Goal: Download file/media

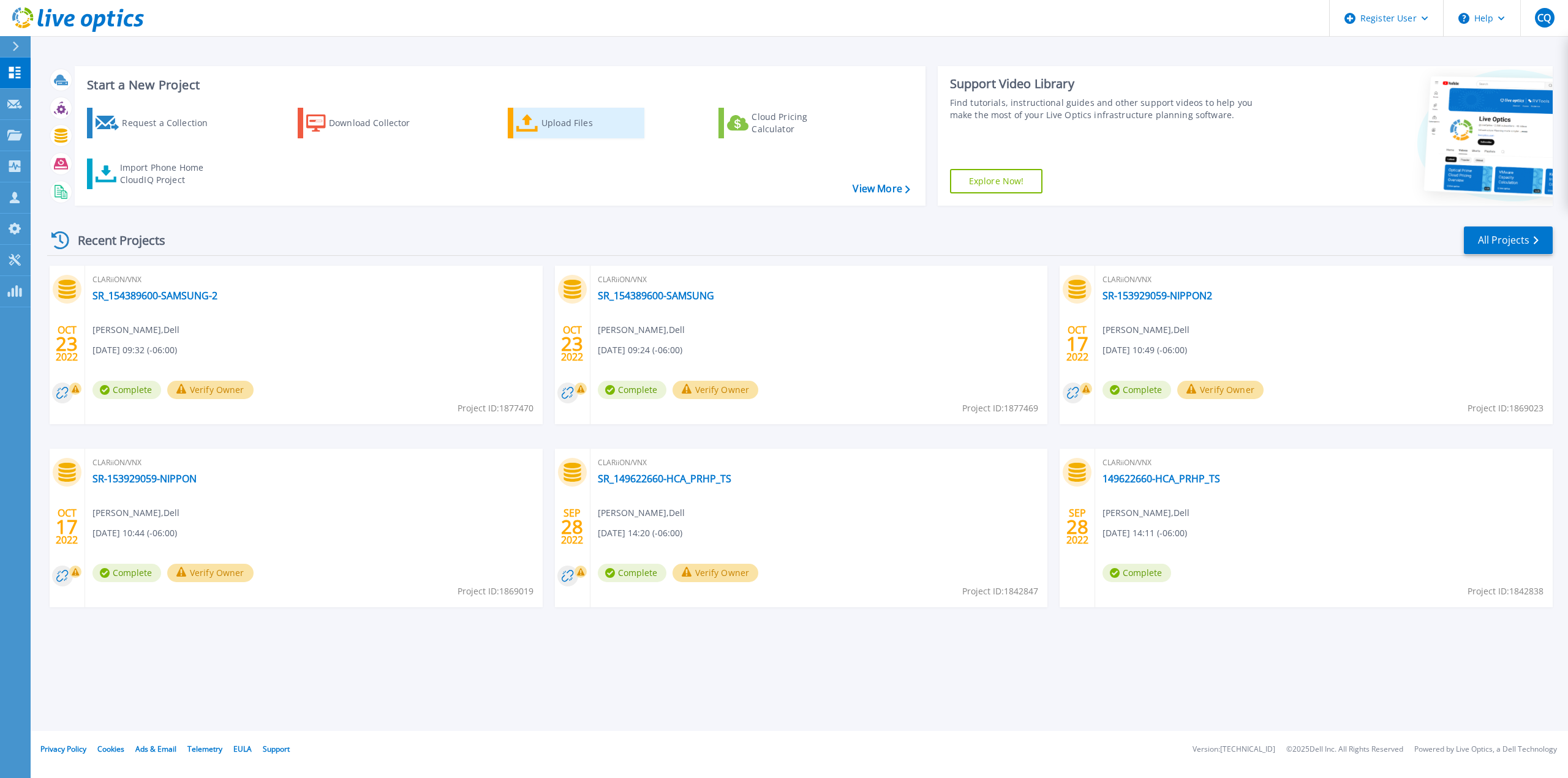
click at [561, 123] on div "Upload Files" at bounding box center [591, 122] width 98 height 24
click at [362, 125] on div "Download Collector" at bounding box center [378, 122] width 98 height 24
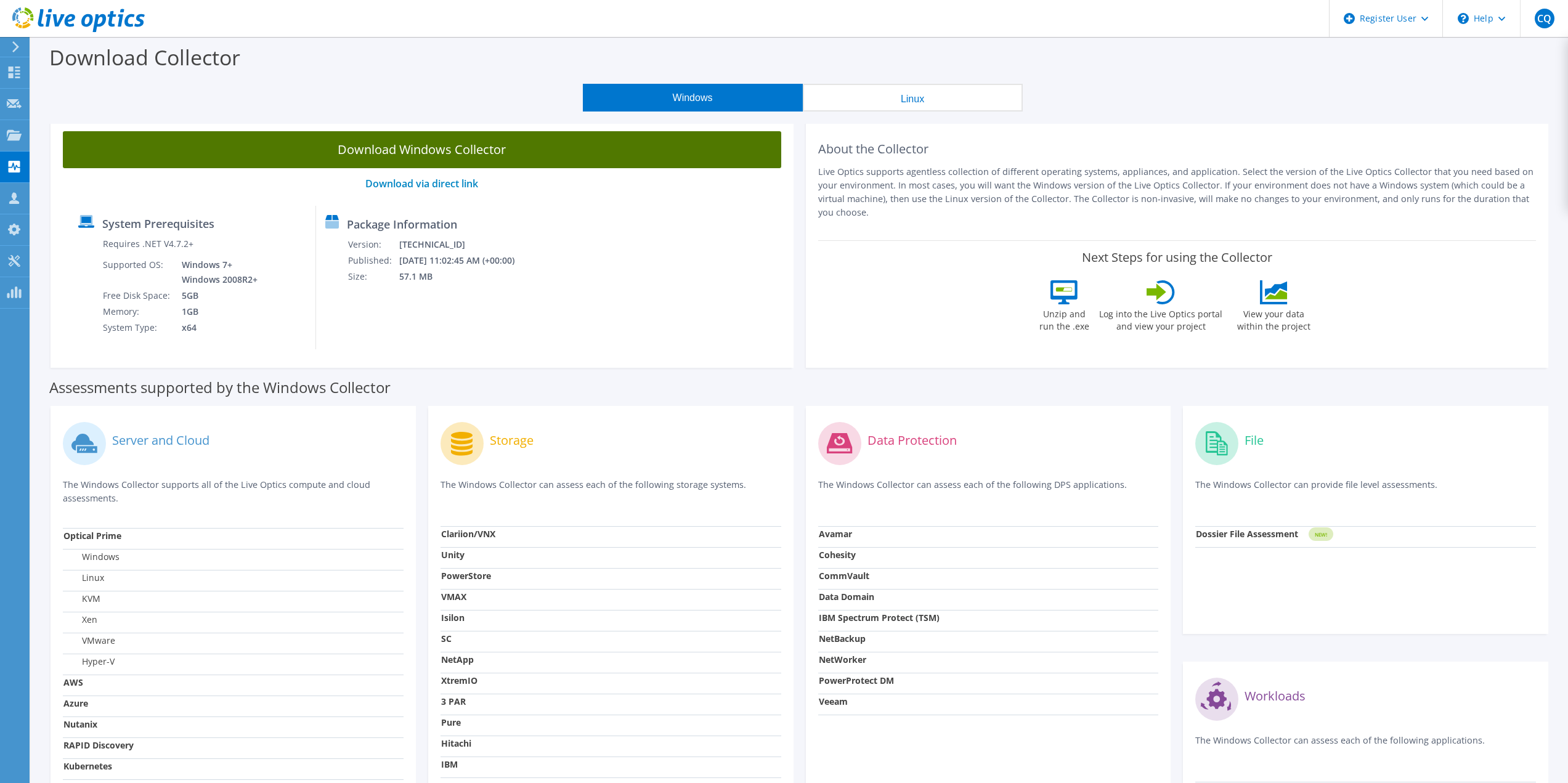
click at [428, 145] on link "Download Windows Collector" at bounding box center [422, 149] width 719 height 37
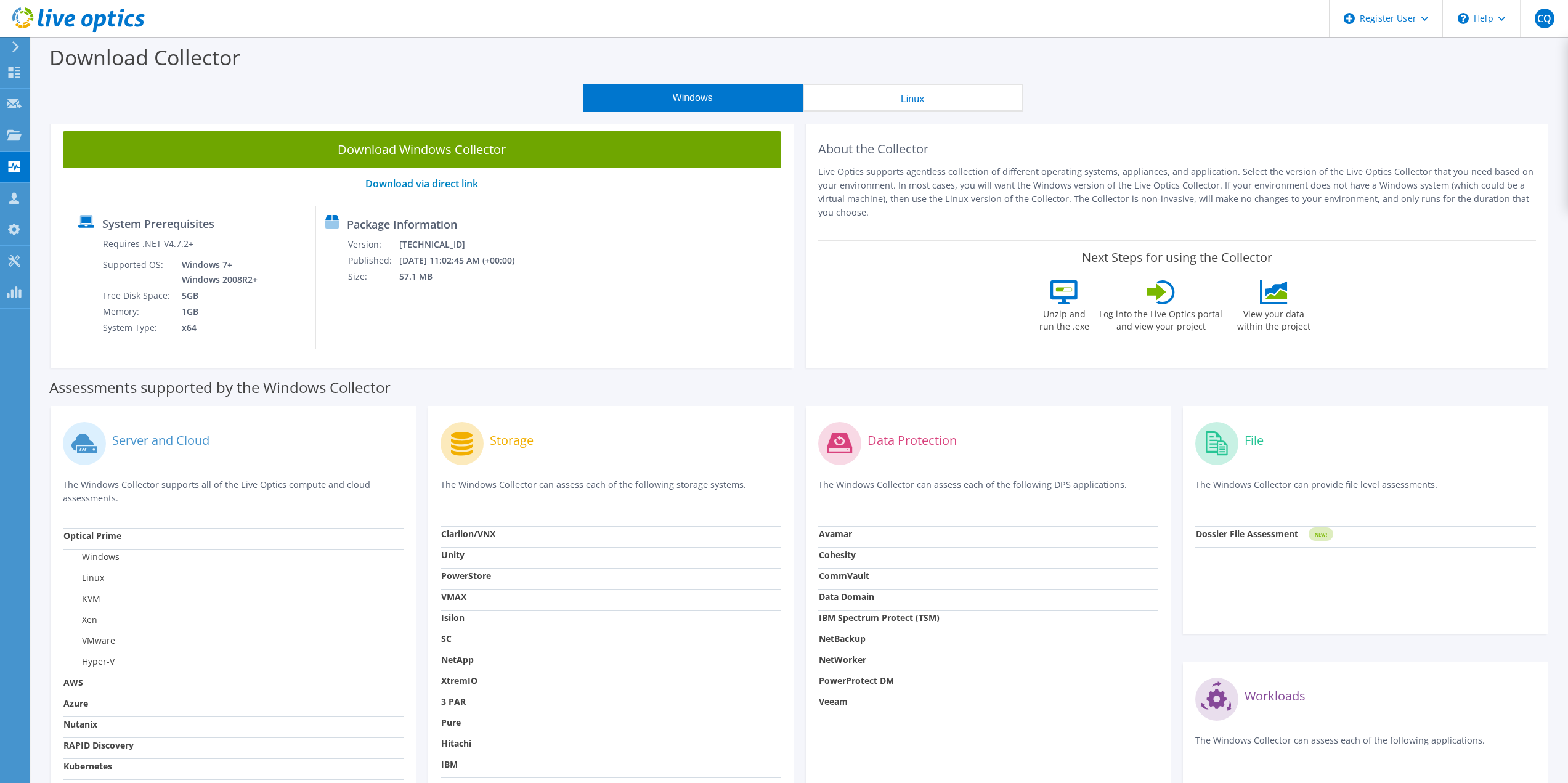
click at [1067, 324] on label "Unzip and run the .exe" at bounding box center [1063, 318] width 56 height 29
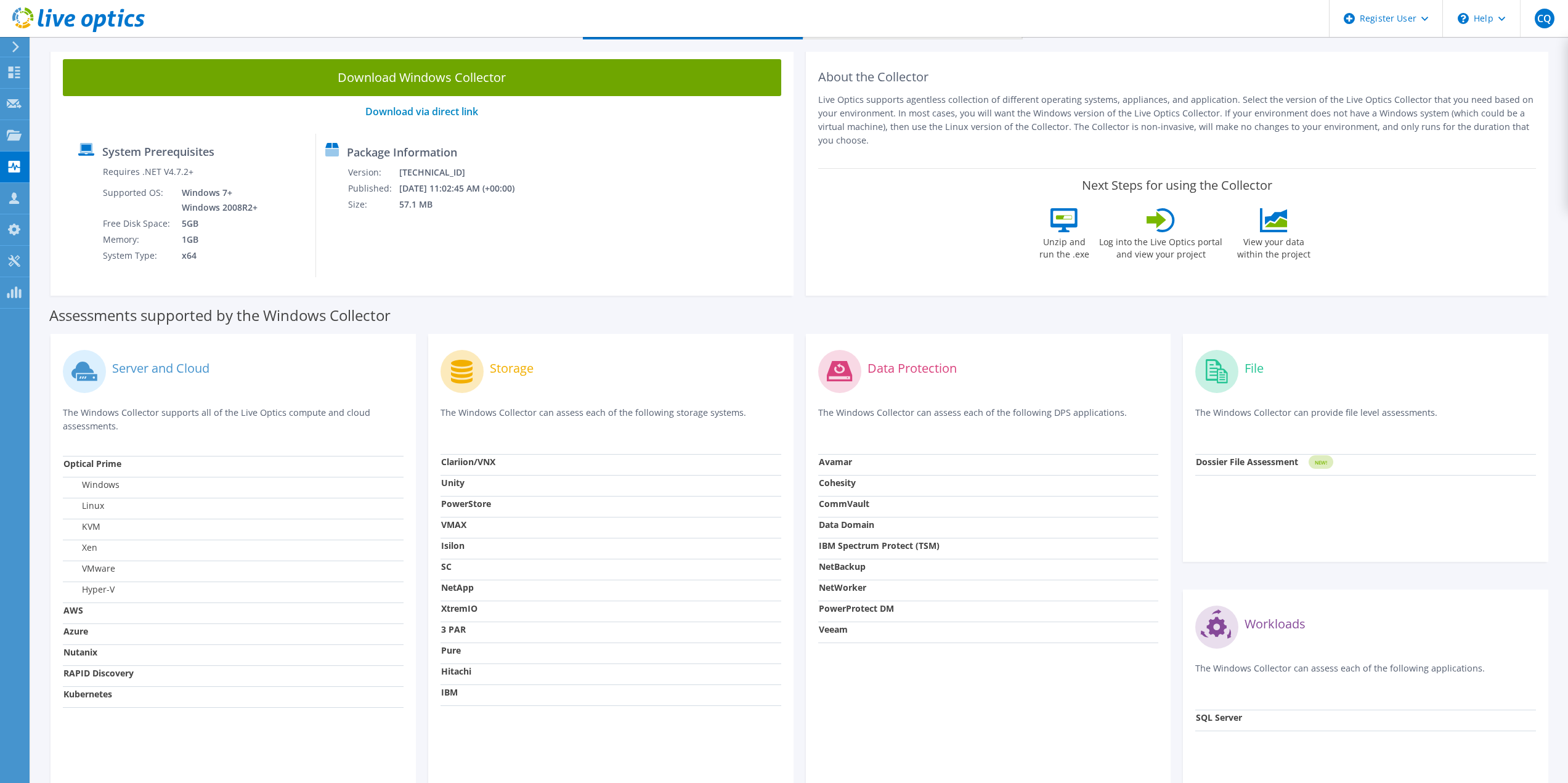
scroll to position [169, 0]
